Goal: Find specific page/section

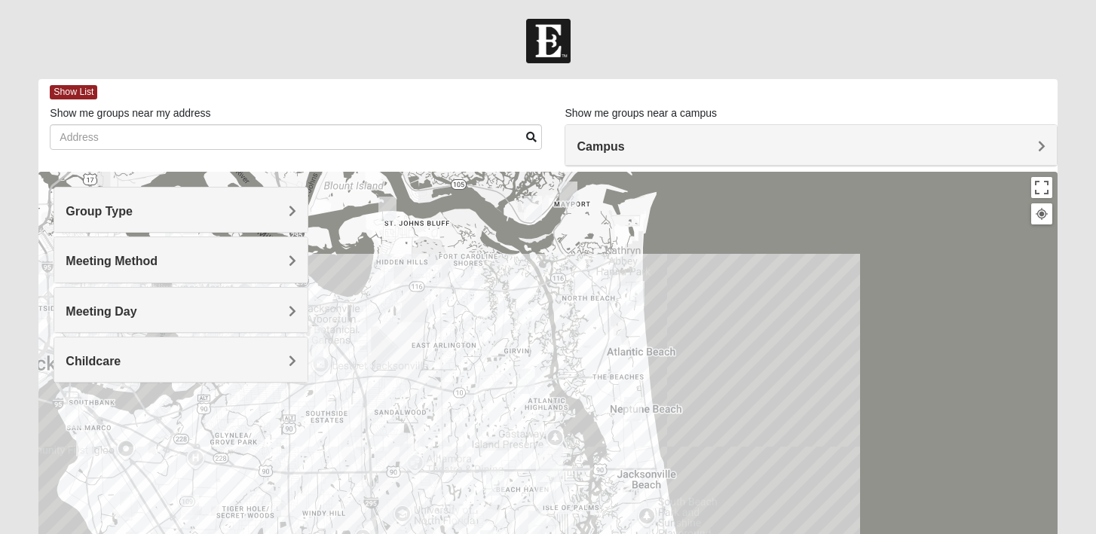
click at [624, 151] on span "Campus" at bounding box center [600, 146] width 47 height 13
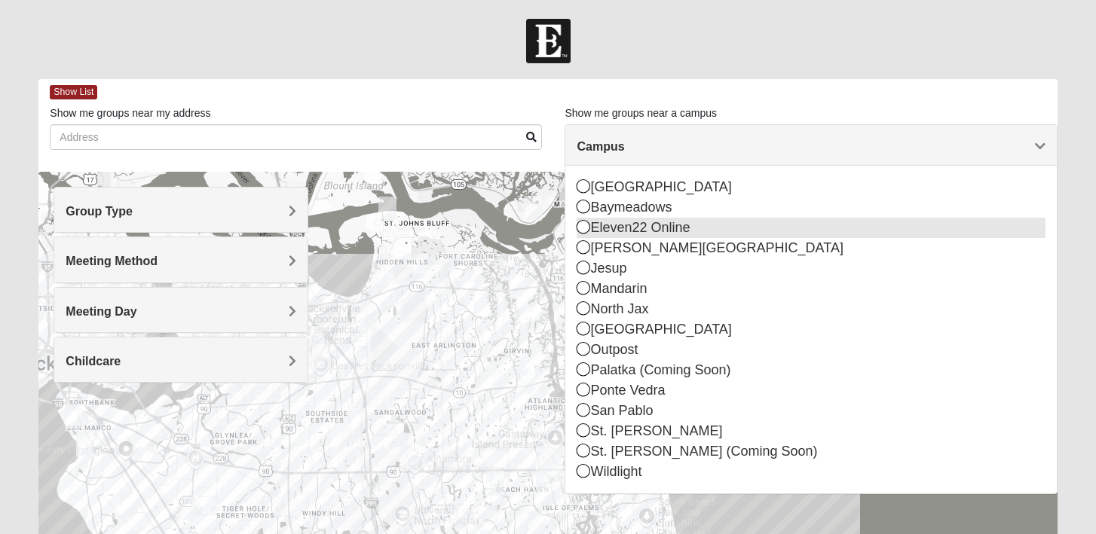
click at [583, 231] on icon at bounding box center [584, 227] width 14 height 14
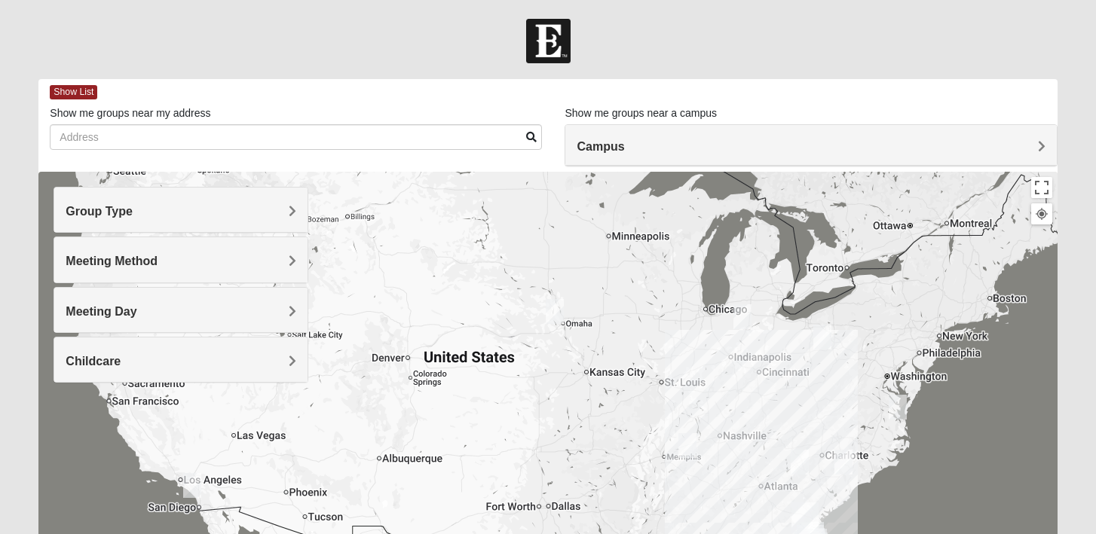
click at [133, 215] on span "Group Type" at bounding box center [99, 211] width 67 height 13
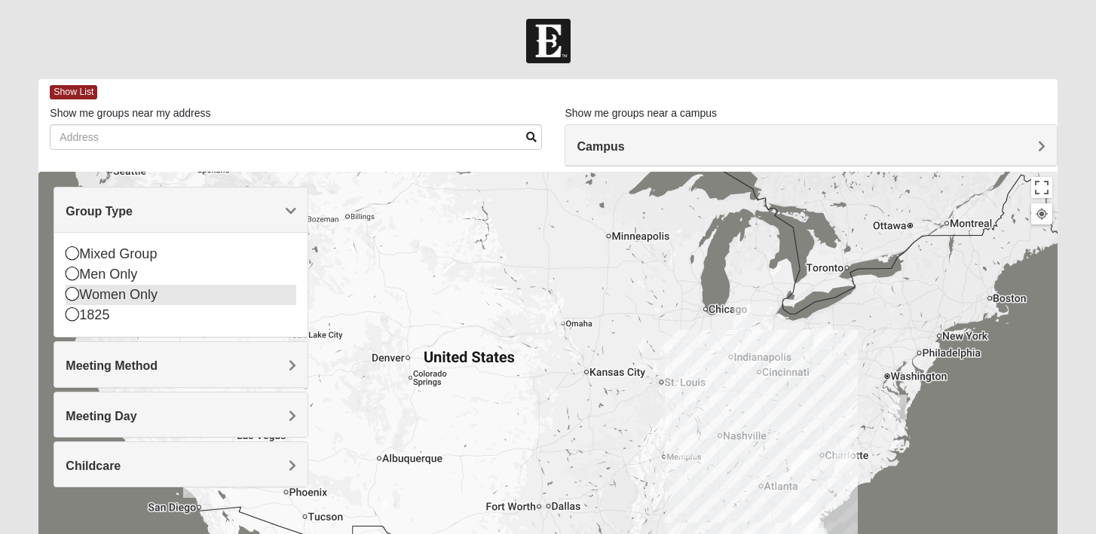
click at [70, 301] on icon at bounding box center [73, 294] width 14 height 14
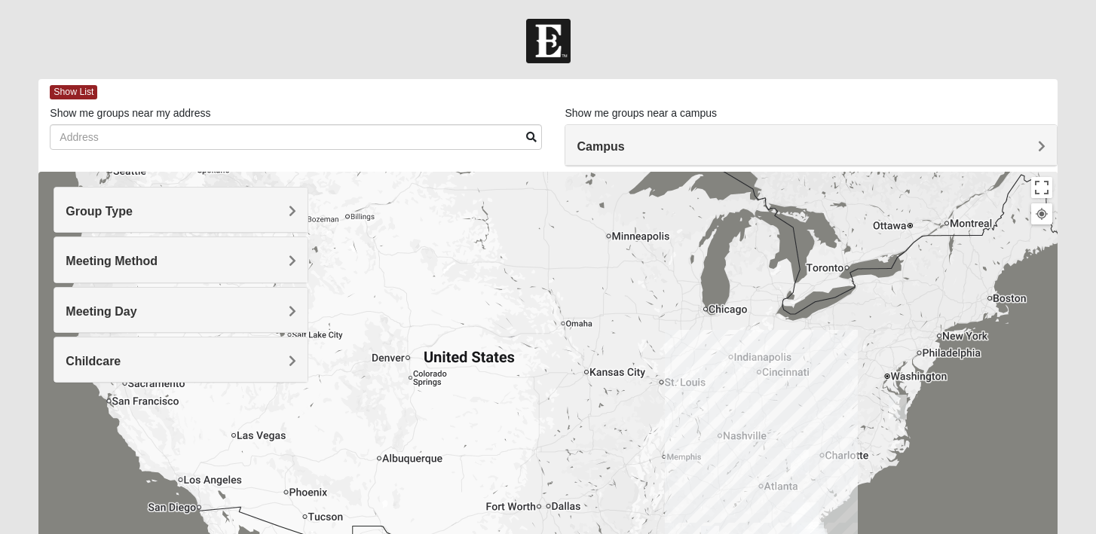
click at [158, 268] on span "Meeting Method" at bounding box center [112, 261] width 92 height 13
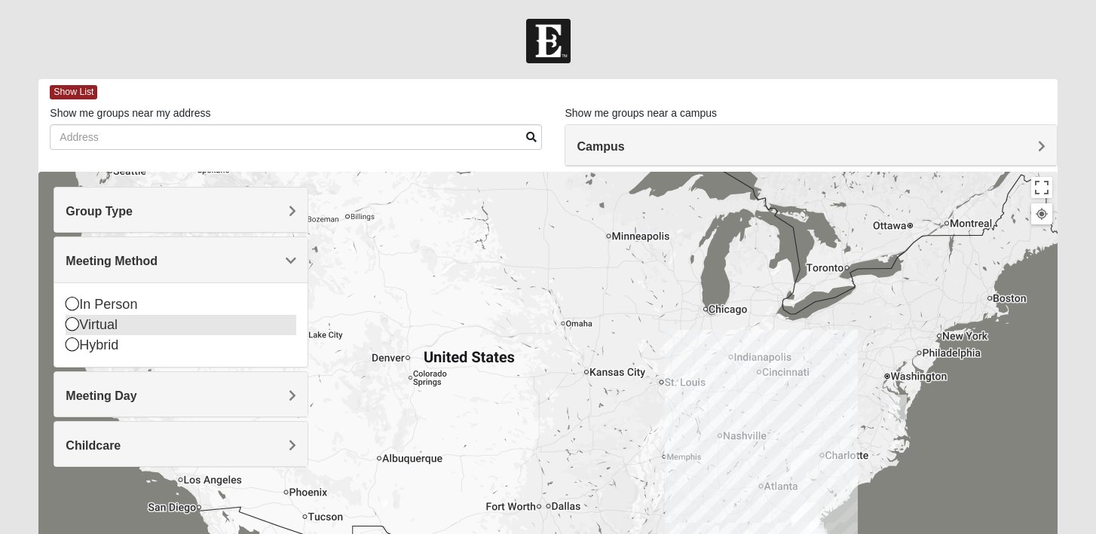
click at [75, 331] on icon at bounding box center [73, 324] width 14 height 14
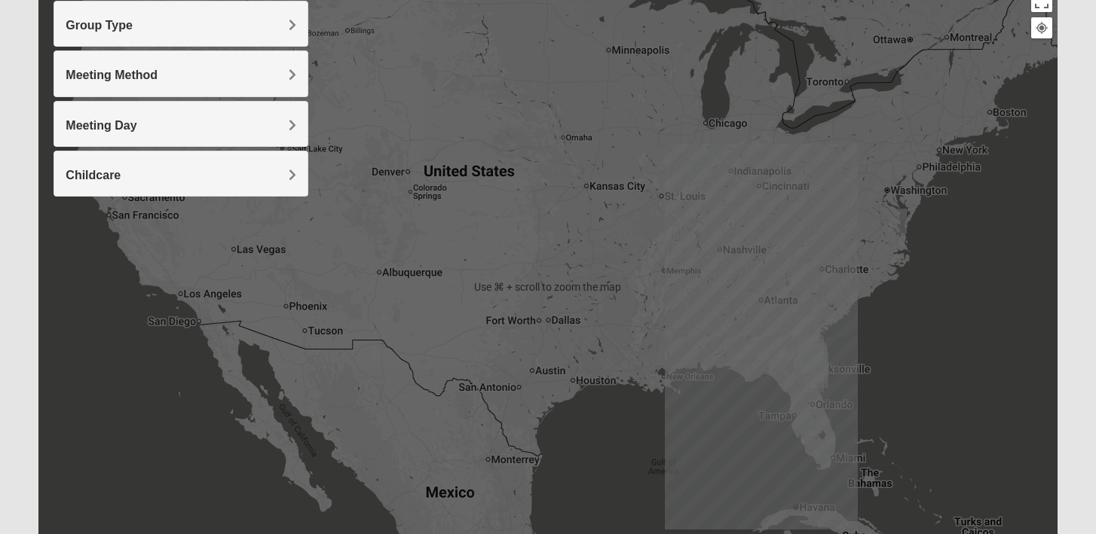
scroll to position [179, 0]
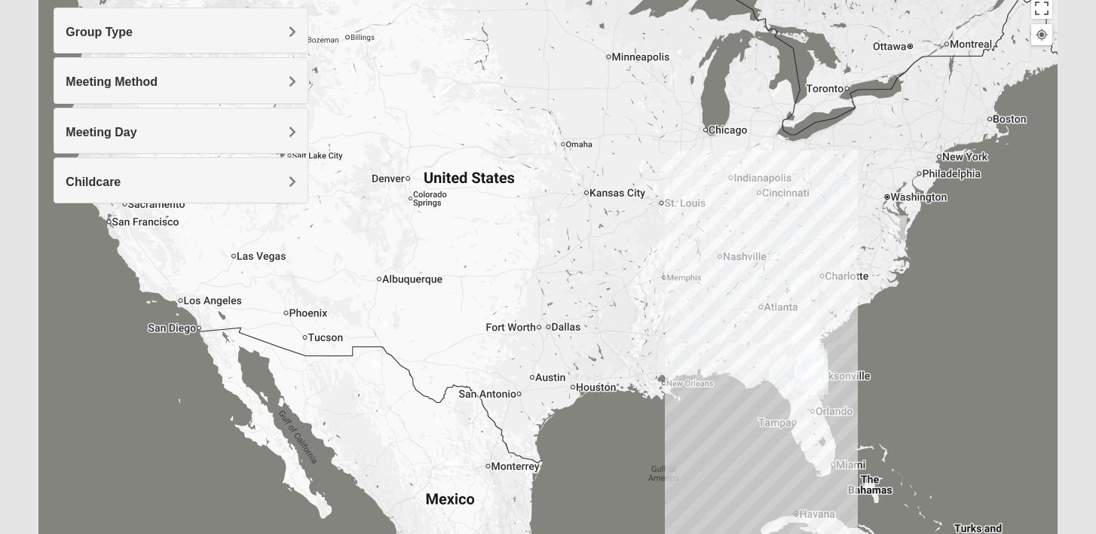
click at [814, 385] on img "St. Augustine (Coming Soon)" at bounding box center [814, 377] width 27 height 36
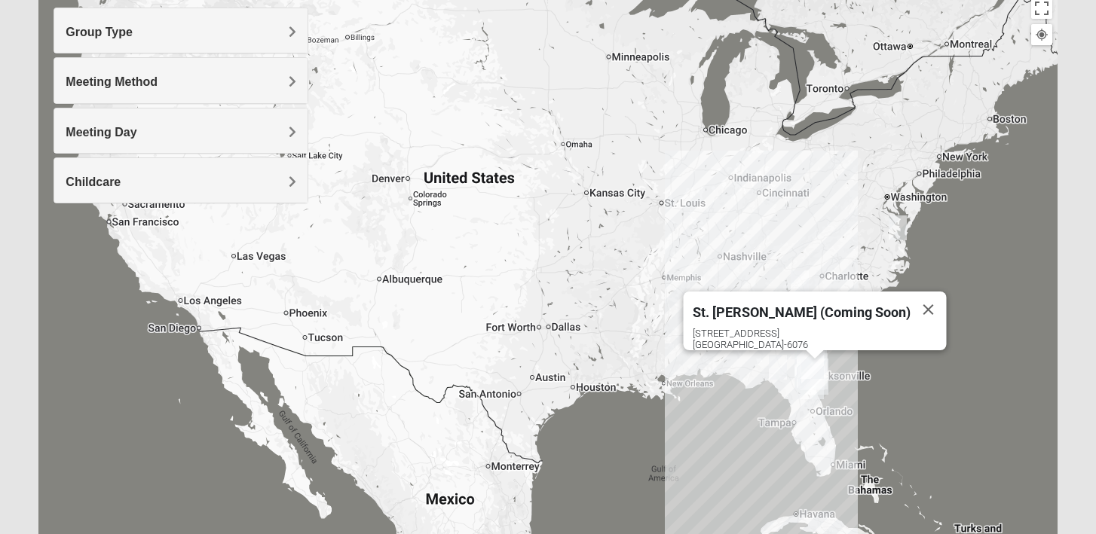
click at [806, 369] on img "Wildlight" at bounding box center [810, 361] width 27 height 36
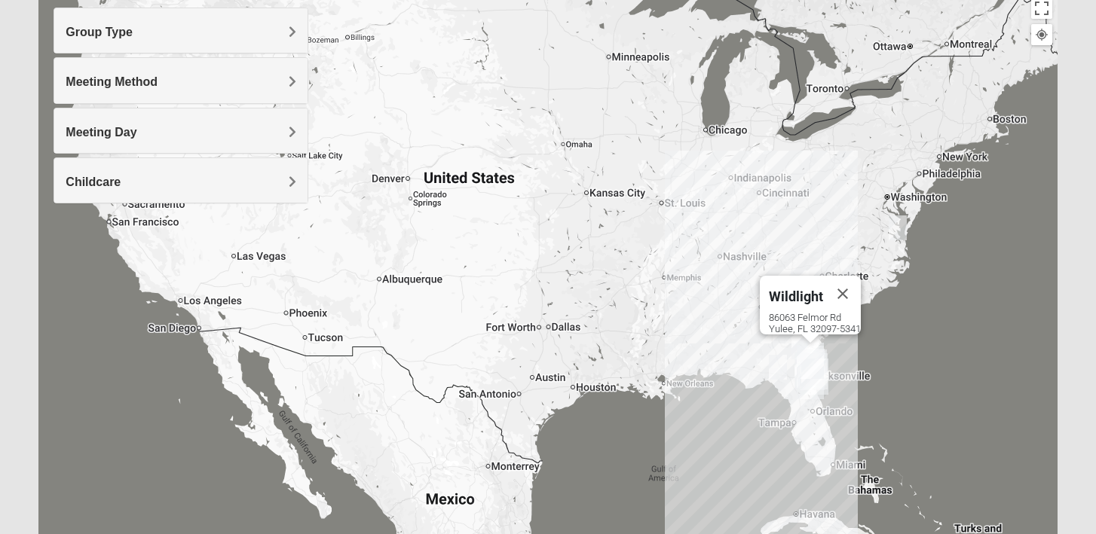
click at [805, 356] on img "Wildlight" at bounding box center [810, 361] width 27 height 36
click at [816, 353] on img "Wildlight" at bounding box center [810, 361] width 27 height 36
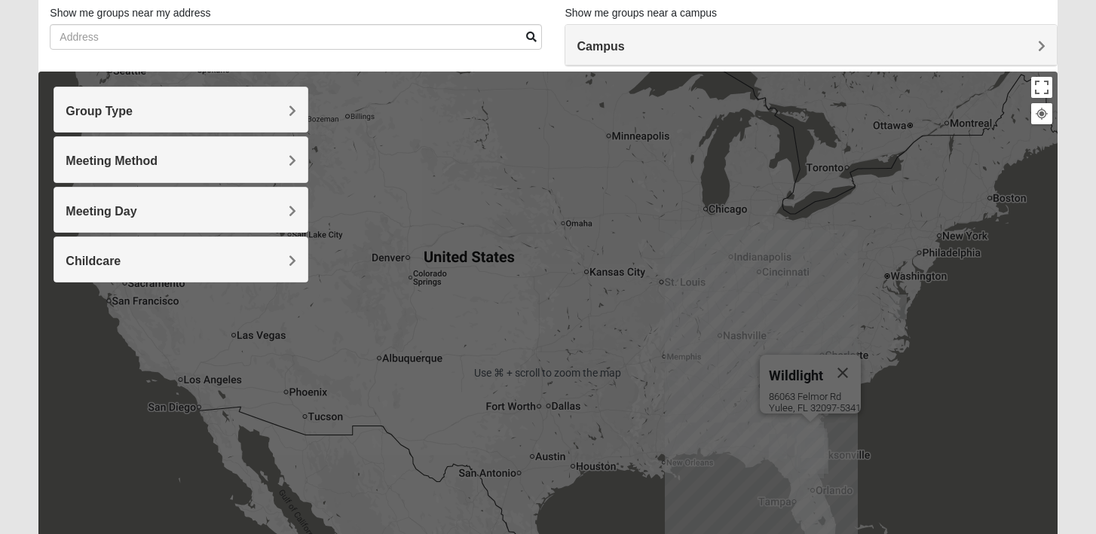
scroll to position [89, 0]
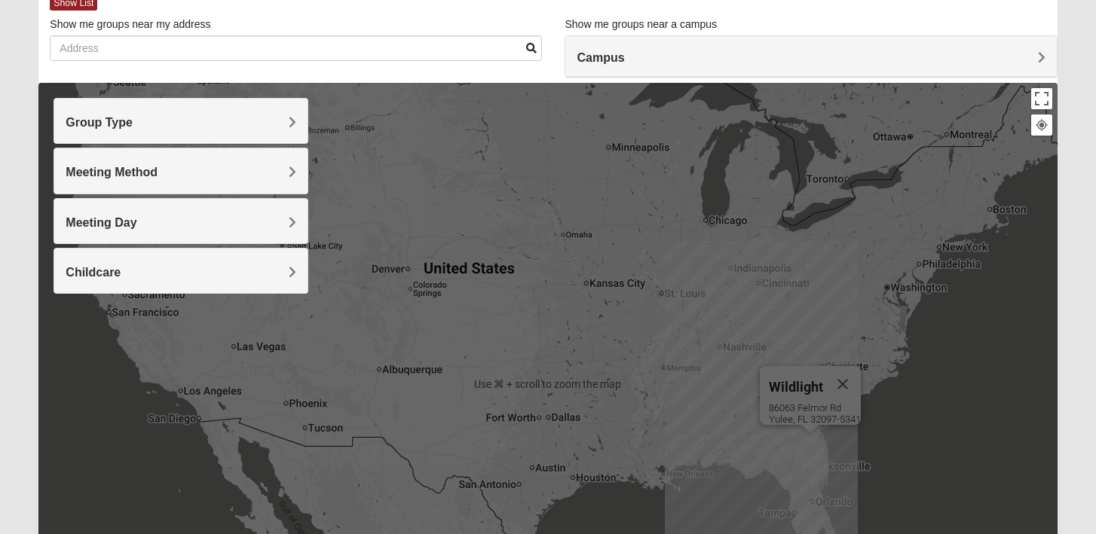
click at [133, 129] on span "Group Type" at bounding box center [99, 122] width 67 height 13
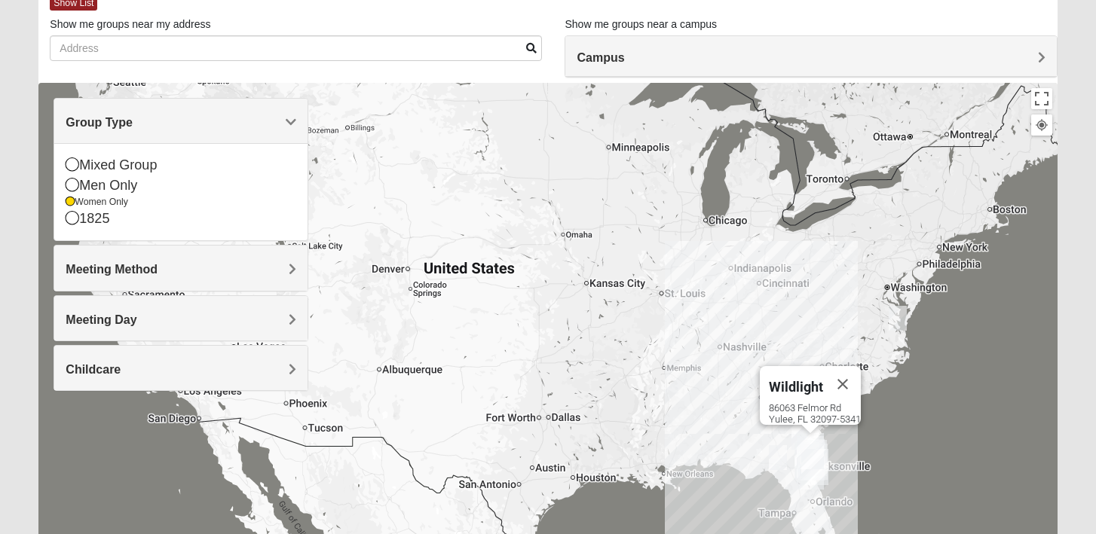
click at [158, 276] on span "Meeting Method" at bounding box center [112, 269] width 92 height 13
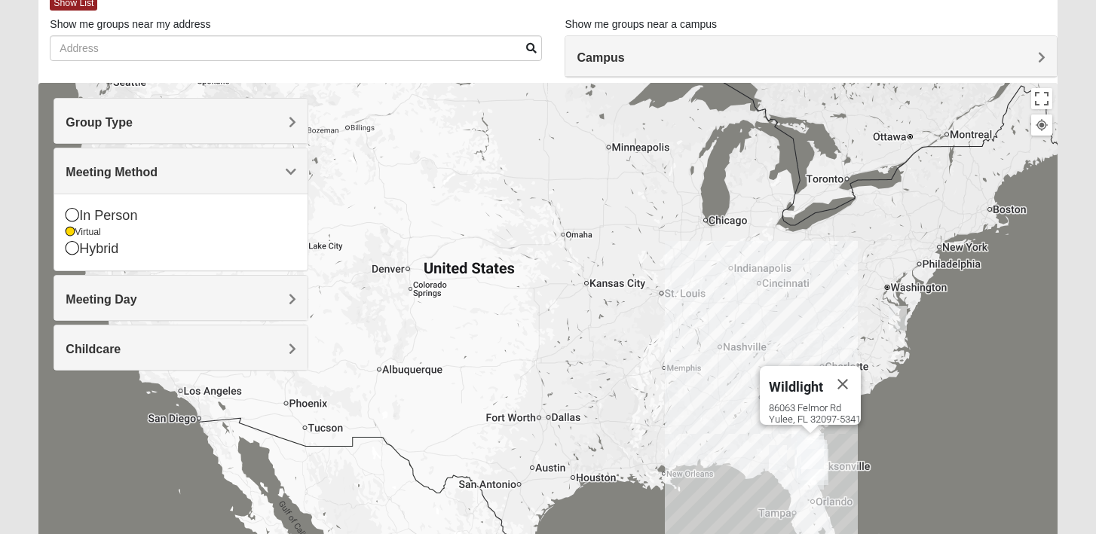
click at [136, 306] on span "Meeting Day" at bounding box center [101, 299] width 71 height 13
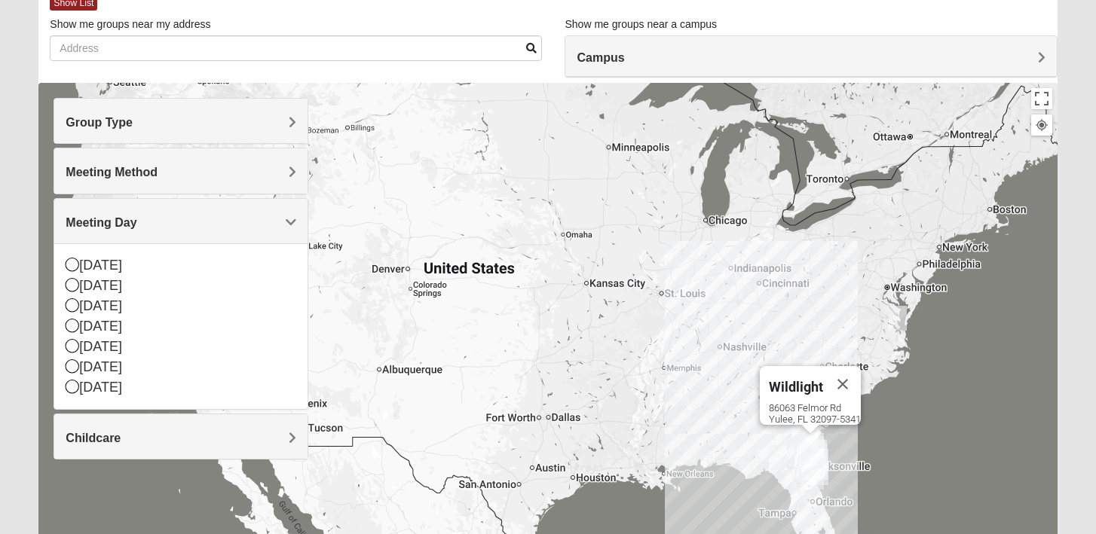
click at [348, 287] on div "Wildlight [STREET_ADDRESS]" at bounding box center [547, 384] width 1018 height 603
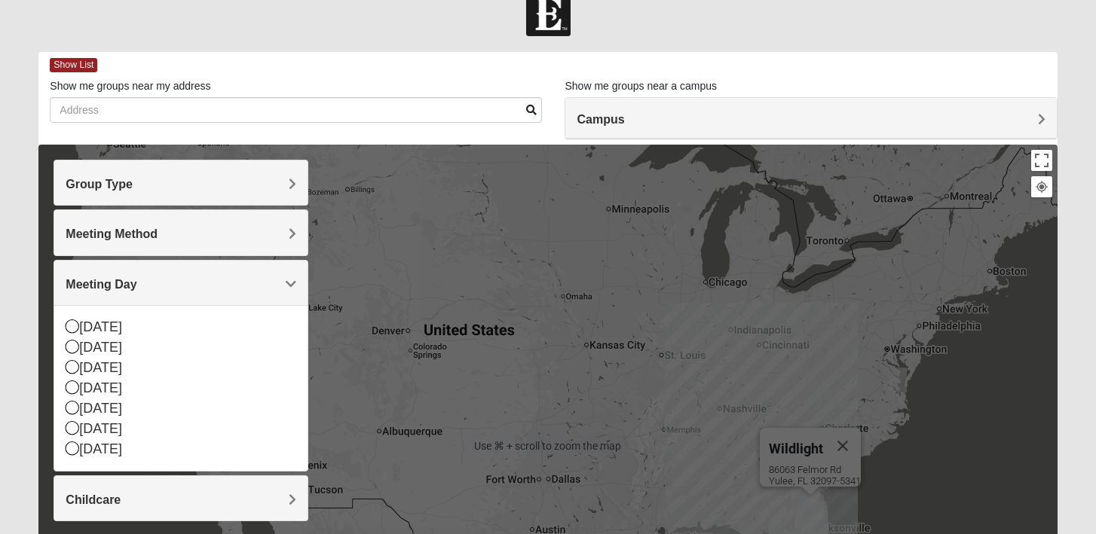
scroll to position [26, 0]
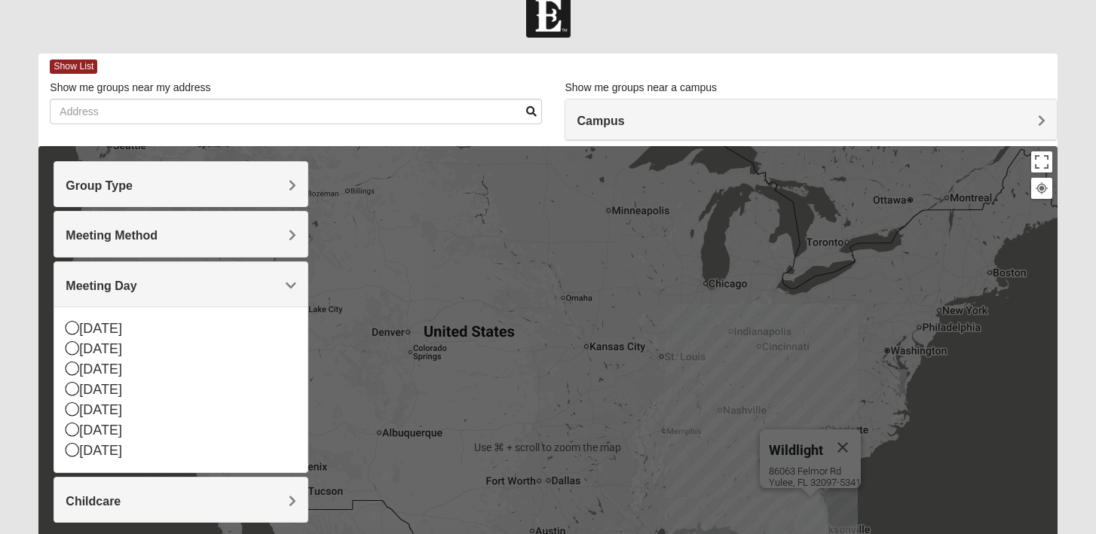
click at [624, 127] on span "Campus" at bounding box center [600, 121] width 47 height 13
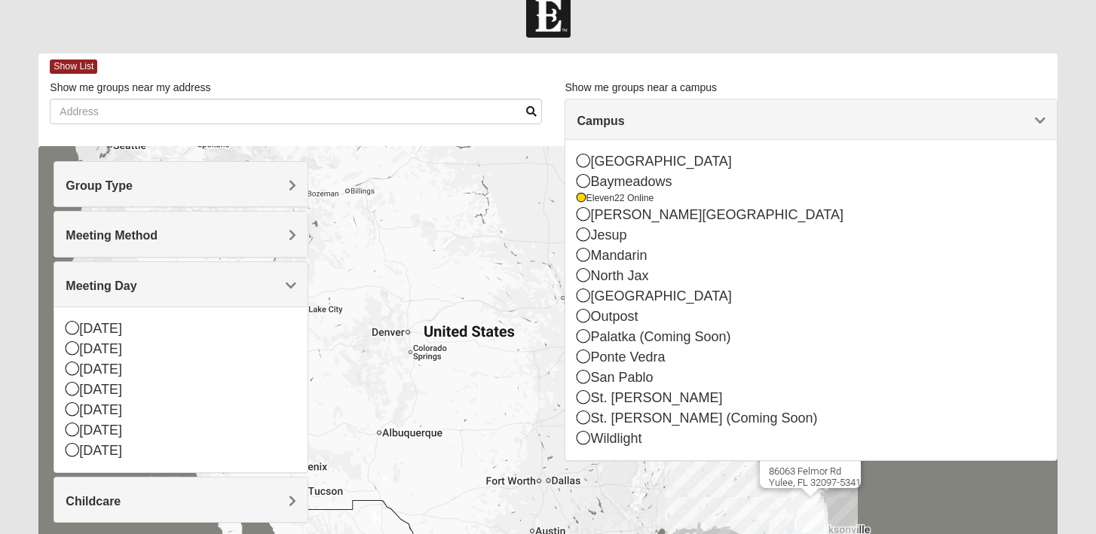
click at [470, 292] on div "Wildlight [STREET_ADDRESS]" at bounding box center [547, 447] width 1018 height 603
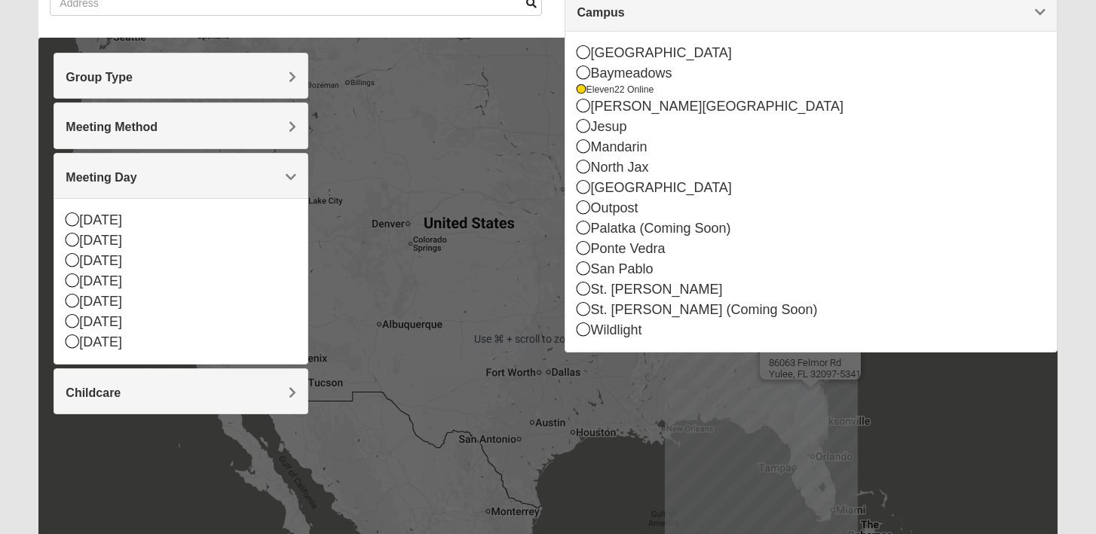
scroll to position [0, 0]
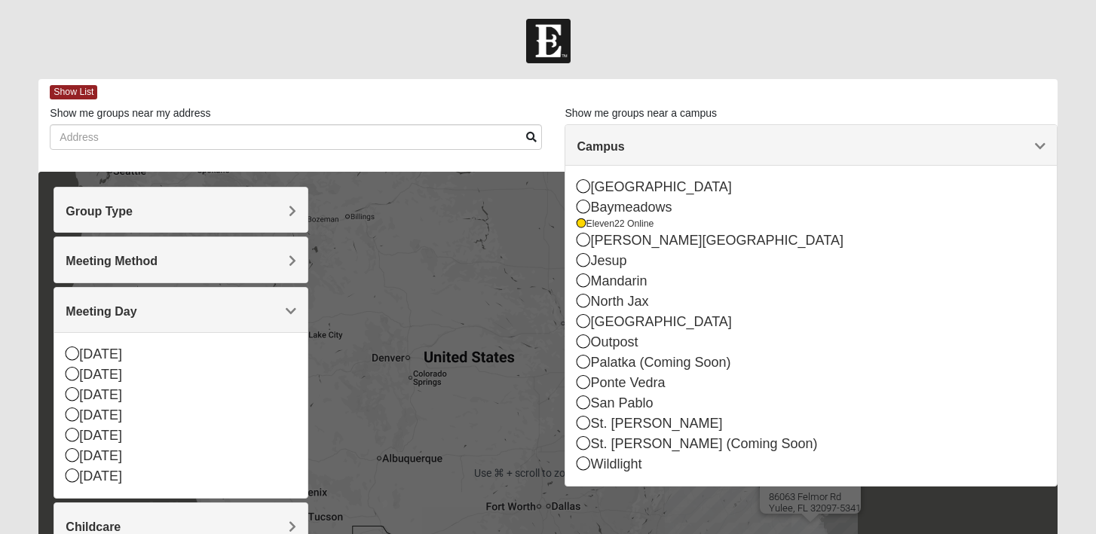
click at [549, 87] on div "Show List" at bounding box center [553, 92] width 1007 height 26
